Goal: Task Accomplishment & Management: Manage account settings

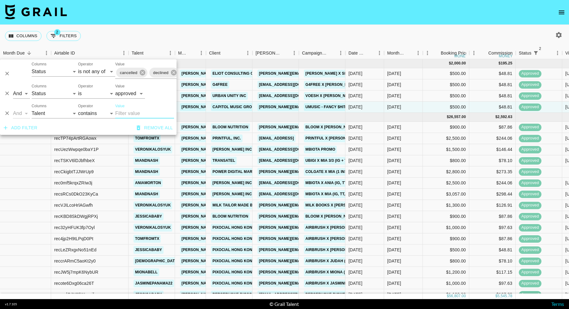
select select "status"
select select "isNotAnyOf"
select select "status"
select select "approved"
select select "talentName"
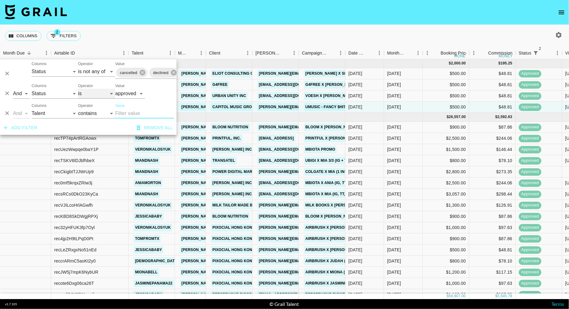
click at [91, 95] on select "is is not is any of is not any of" at bounding box center [96, 94] width 37 height 10
select select "not"
click at [78, 89] on select "is is not is any of is not any of" at bounding box center [96, 94] width 37 height 10
click at [214, 38] on div "Columns 2 Filters + Booking" at bounding box center [284, 36] width 569 height 22
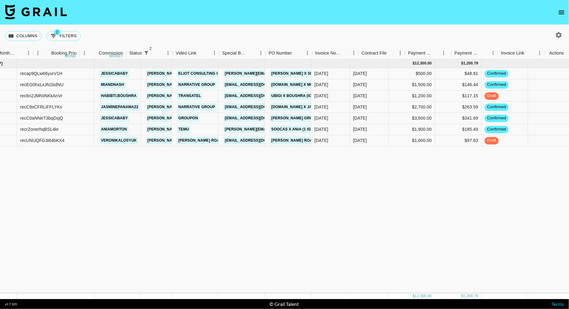
scroll to position [0, 390]
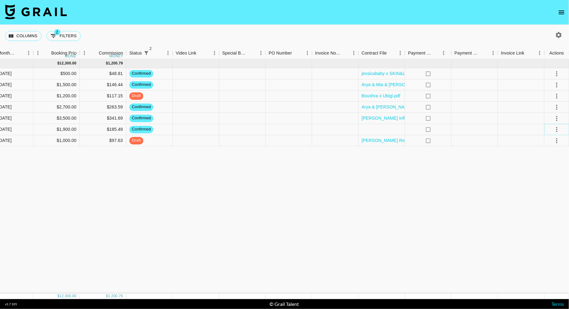
click at [555, 129] on icon "select merge strategy" at bounding box center [556, 129] width 7 height 7
click at [545, 155] on li "Decline" at bounding box center [549, 153] width 40 height 11
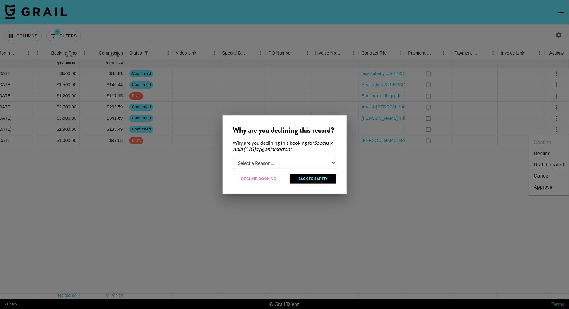
click at [402, 122] on div at bounding box center [284, 154] width 569 height 309
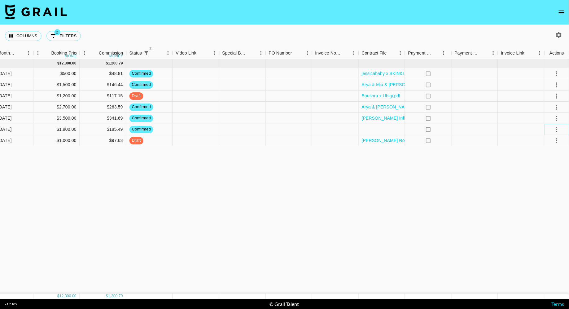
click at [558, 130] on icon "select merge strategy" at bounding box center [556, 129] width 7 height 7
click at [540, 178] on li "Cancel" at bounding box center [549, 175] width 40 height 11
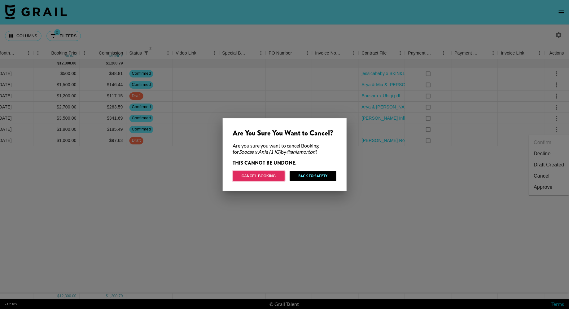
click at [261, 174] on button "Cancel Booking" at bounding box center [259, 176] width 52 height 10
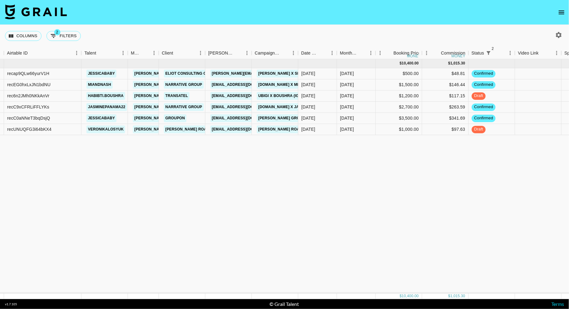
scroll to position [0, 0]
